Goal: Transaction & Acquisition: Purchase product/service

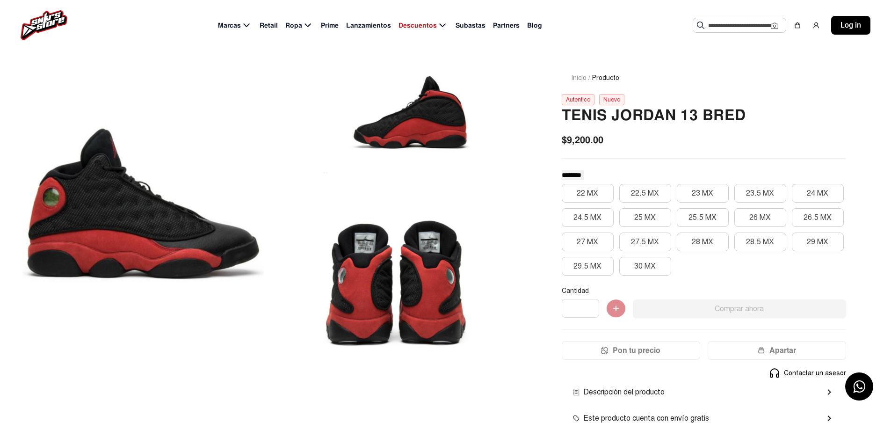
scroll to position [94, 0]
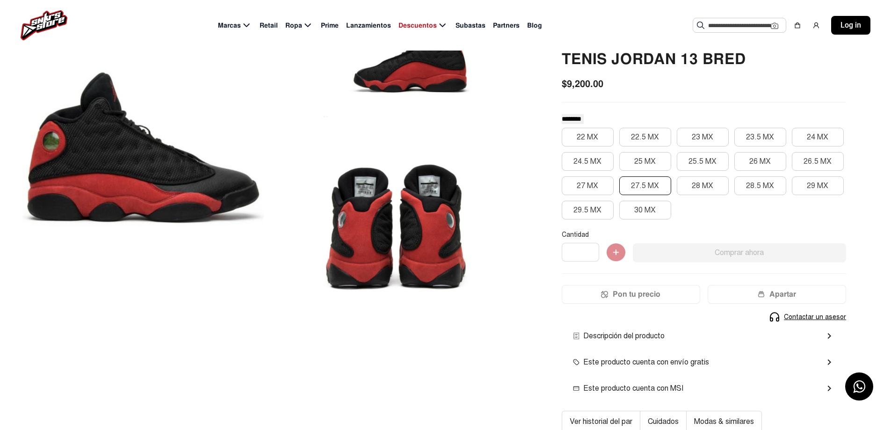
click at [650, 183] on button "27.5 MX" at bounding box center [645, 185] width 52 height 19
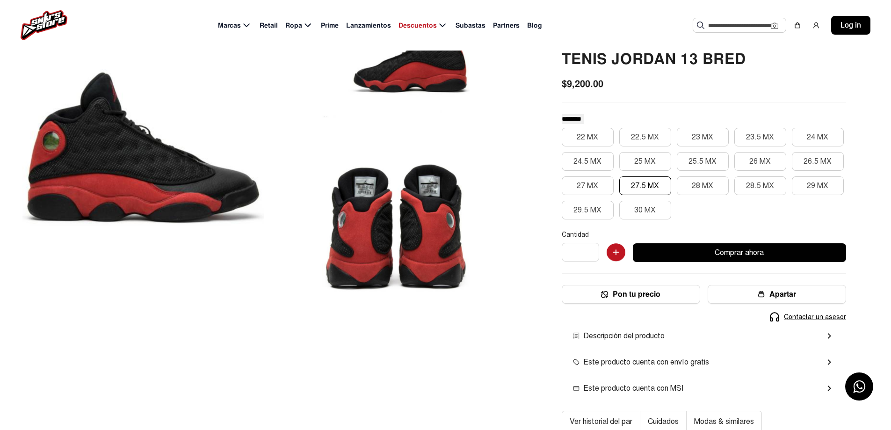
click at [765, 254] on button "Comprar ahora" at bounding box center [739, 252] width 213 height 19
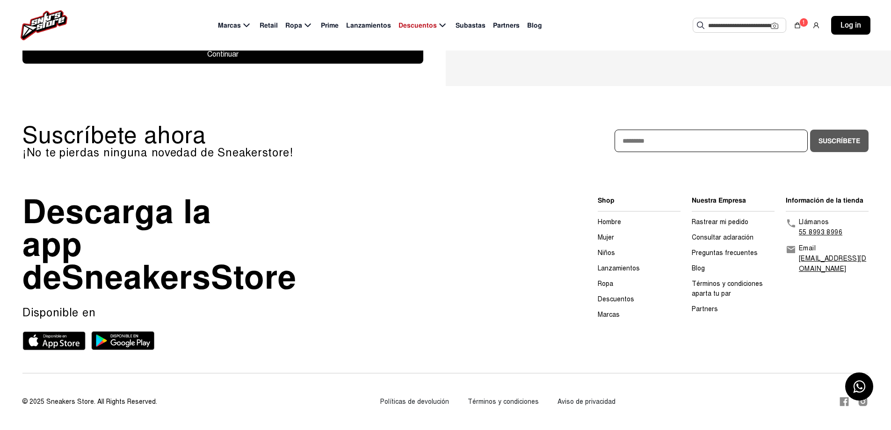
scroll to position [225, 0]
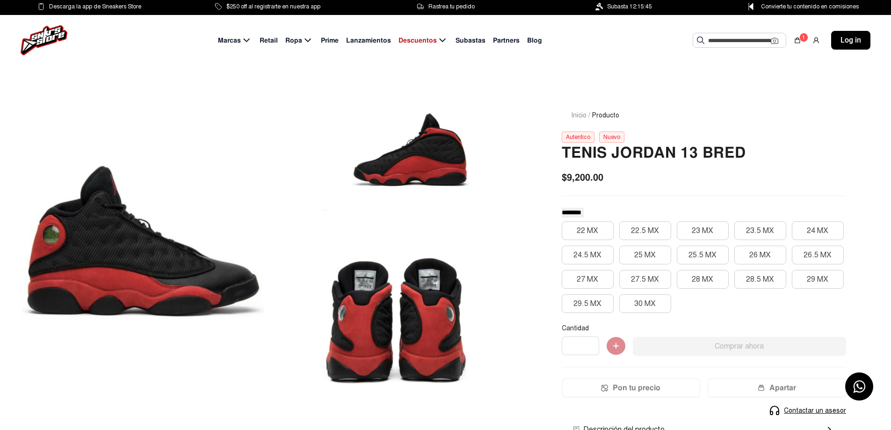
click at [439, 299] on div at bounding box center [395, 321] width 241 height 148
click at [439, 298] on div at bounding box center [395, 321] width 241 height 148
click at [438, 296] on div at bounding box center [395, 321] width 241 height 148
click at [438, 295] on div at bounding box center [395, 321] width 241 height 148
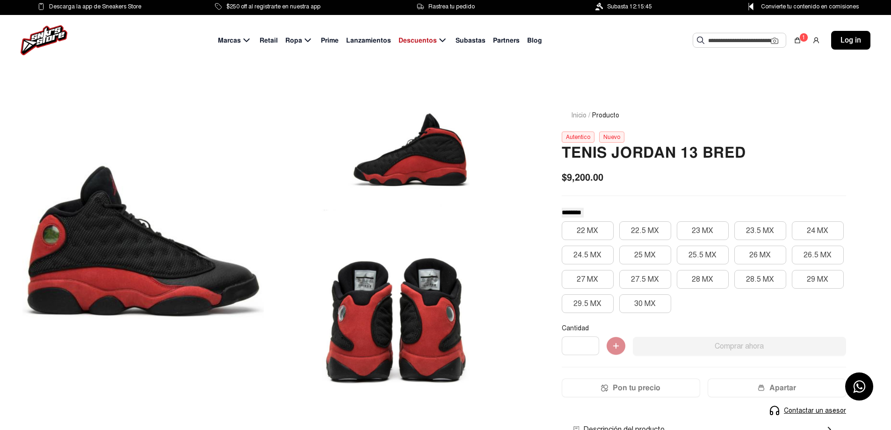
click at [437, 294] on div at bounding box center [395, 321] width 241 height 148
click at [437, 293] on div at bounding box center [395, 321] width 241 height 148
